Goal: Ask a question: Seek information or help from site administrators or community

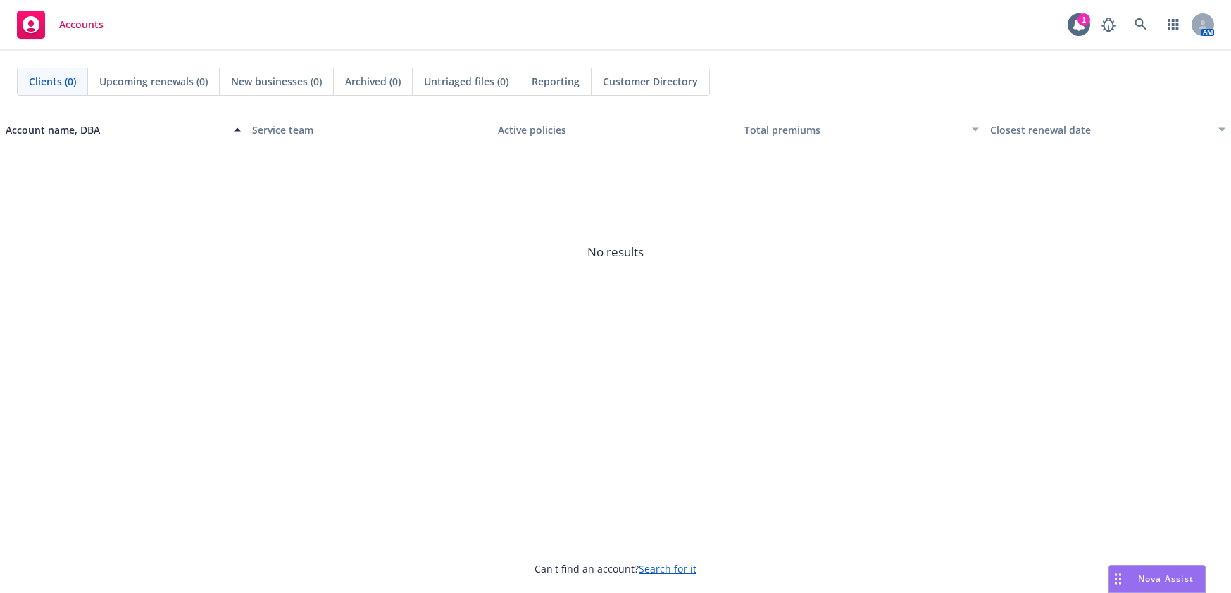
click at [1158, 584] on span "Nova Assist" at bounding box center [1166, 578] width 56 height 12
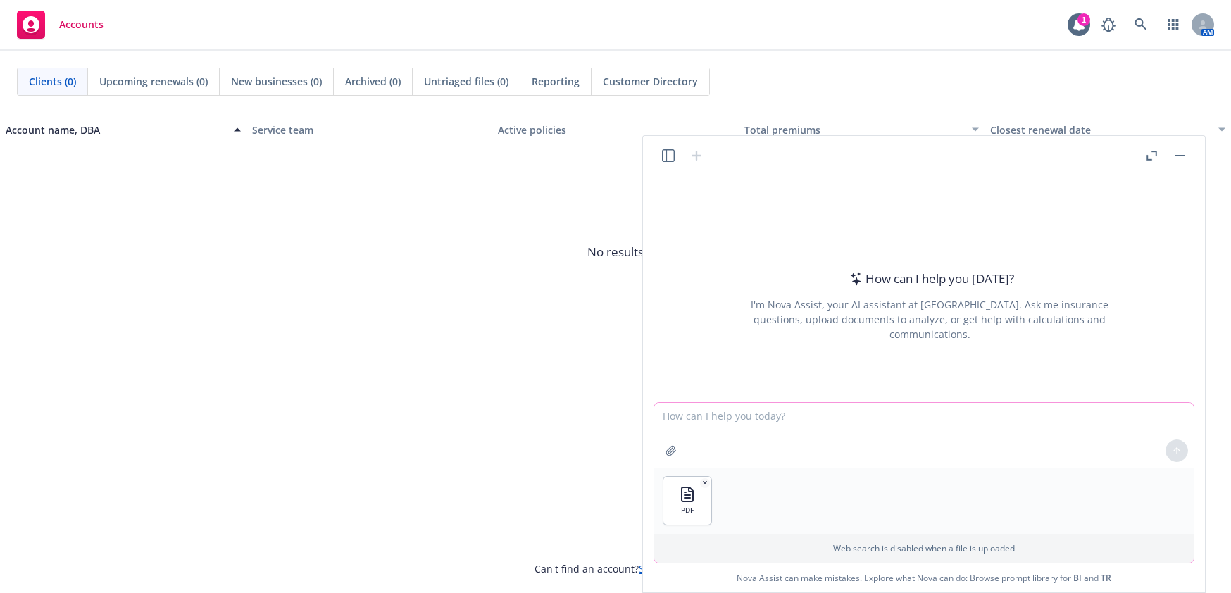
click at [772, 428] on textarea at bounding box center [923, 435] width 539 height 65
type textarea "does this dental plan offer orthodontia coverage?"
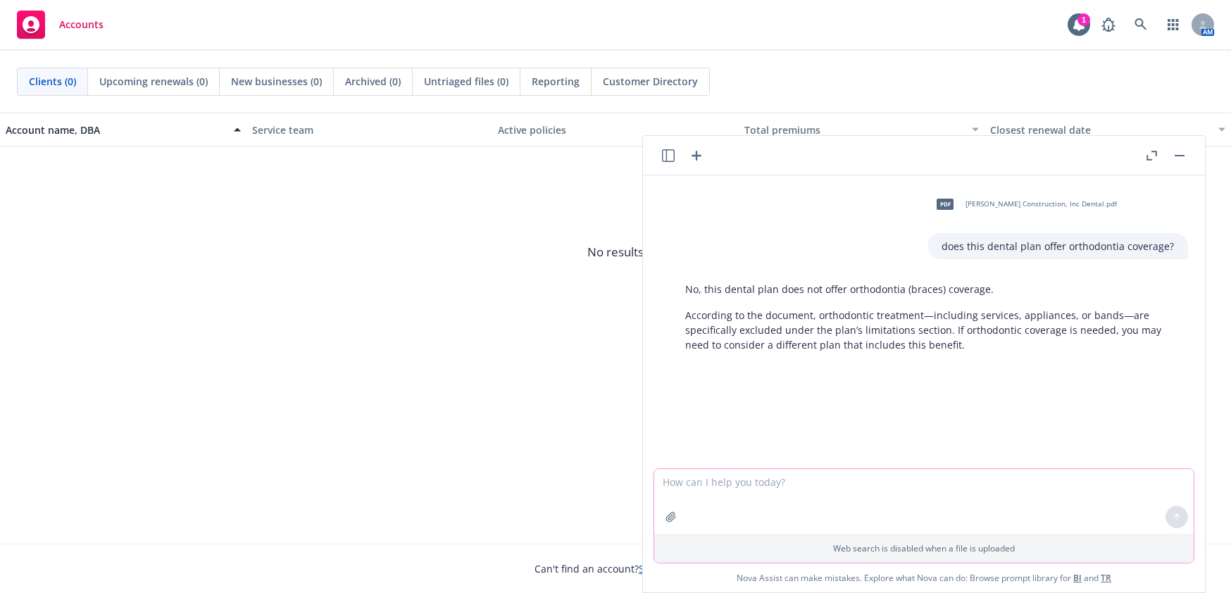
click at [878, 480] on textarea at bounding box center [923, 501] width 539 height 65
paste textarea "point of service benefit"
type textarea "does the point of service benefit have a deductable?"
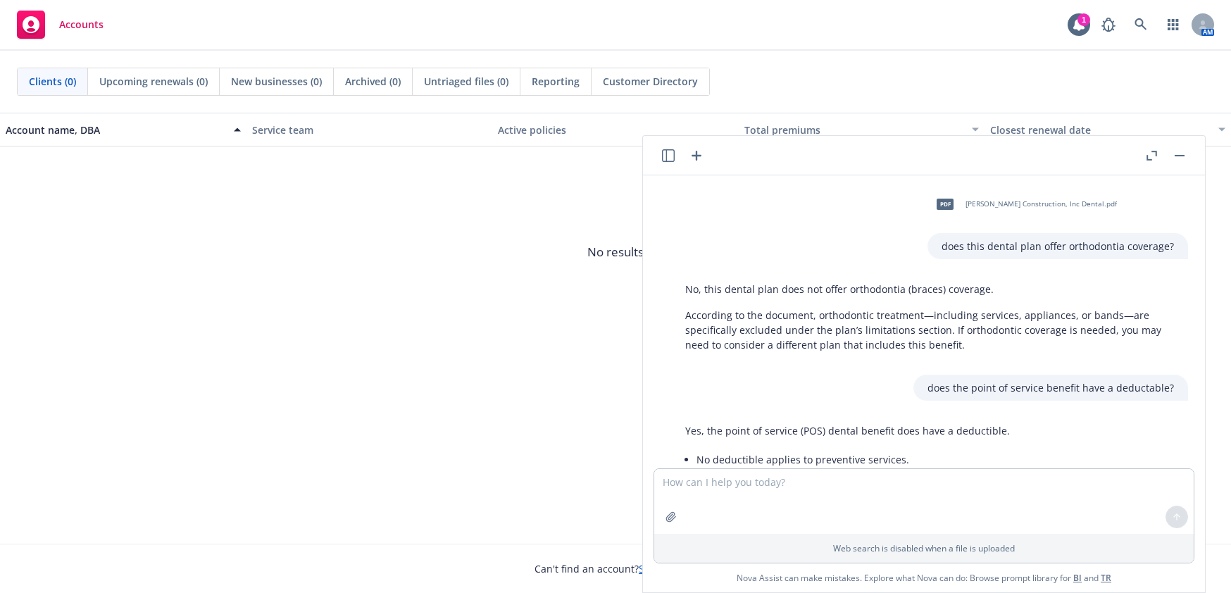
click at [946, 29] on div "Accounts 1 AM" at bounding box center [615, 25] width 1231 height 51
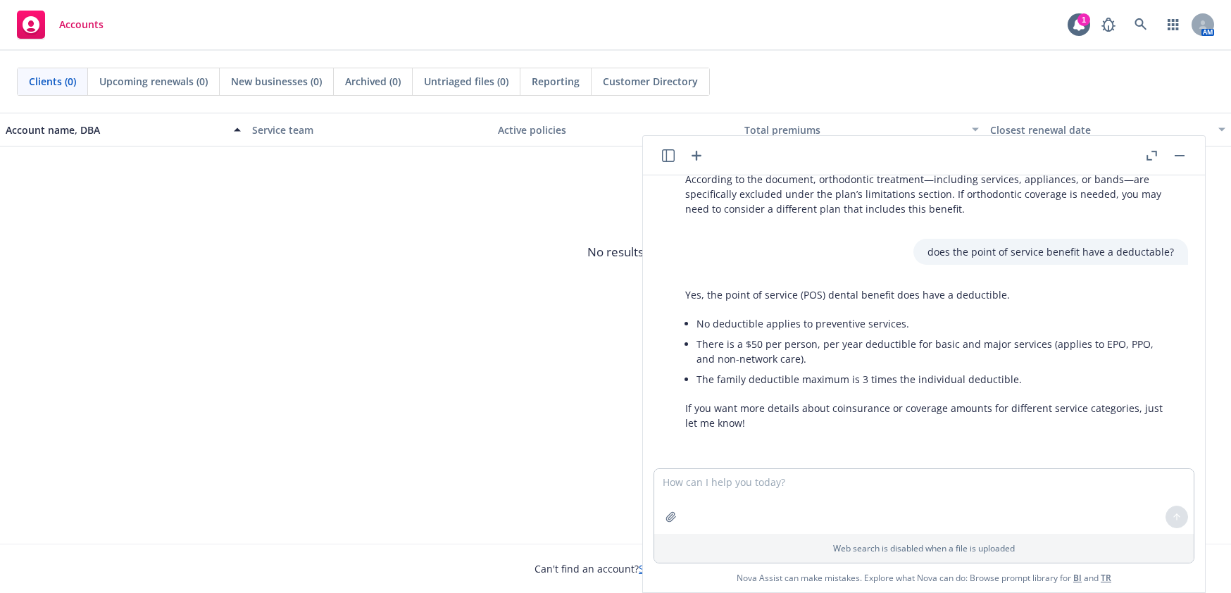
scroll to position [137, 0]
